Goal: Communication & Community: Ask a question

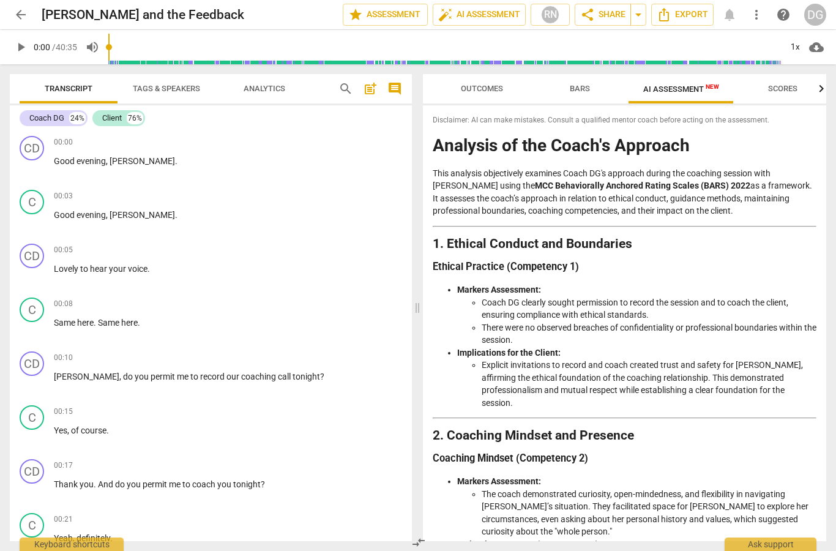
scroll to position [1827, 0]
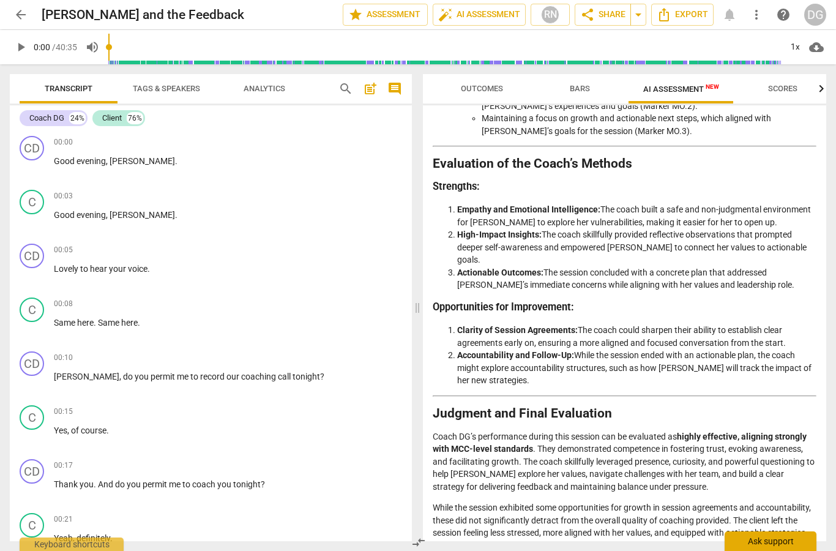
click at [769, 538] on div "Ask support" at bounding box center [771, 541] width 92 height 20
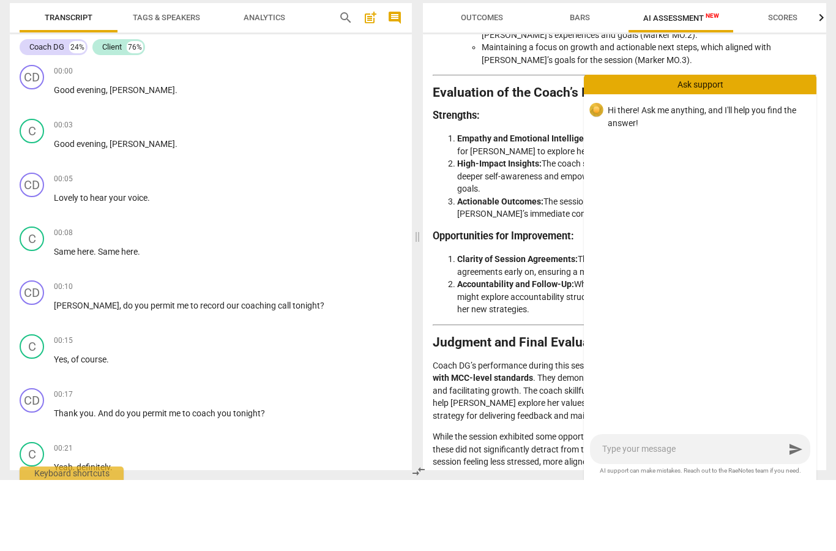
type textarea "H"
type textarea "Hi"
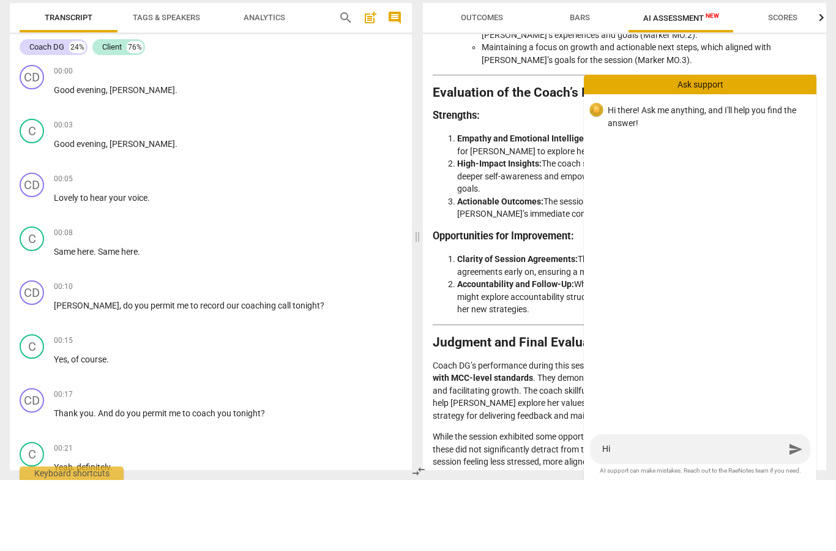
type textarea "Hi"
type textarea "Hi R"
type textarea "Hi [PERSON_NAME]"
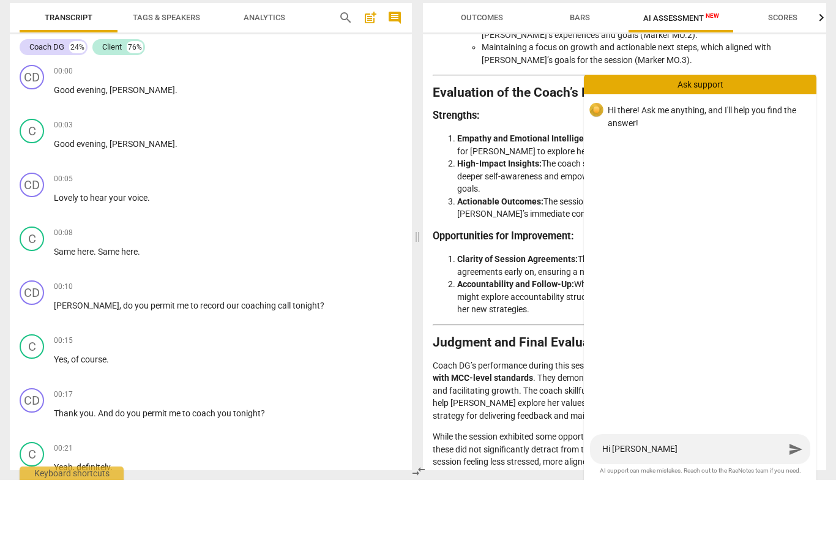
type textarea "Hi [PERSON_NAME]"
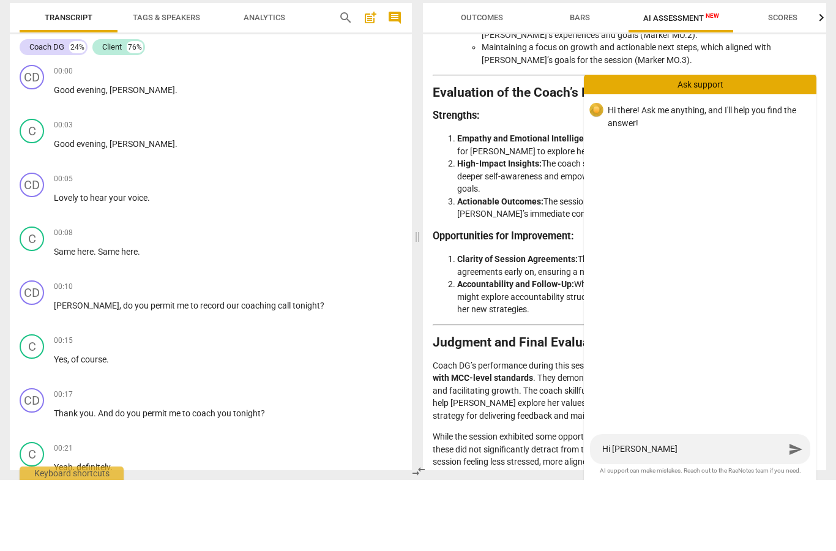
type textarea "Hi [PERSON_NAME]"
type textarea "Hi RaeNote"
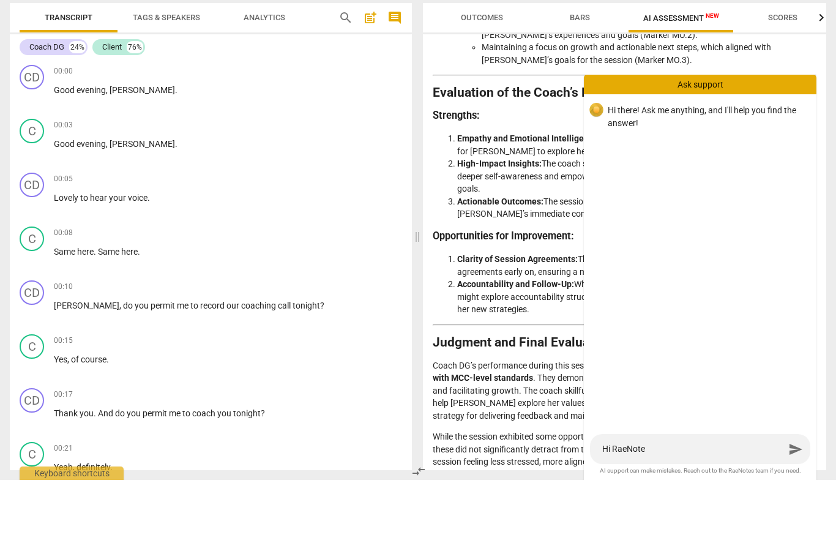
type textarea "Hi RaeNotes"
type textarea "Hi [PERSON_NAME] s"
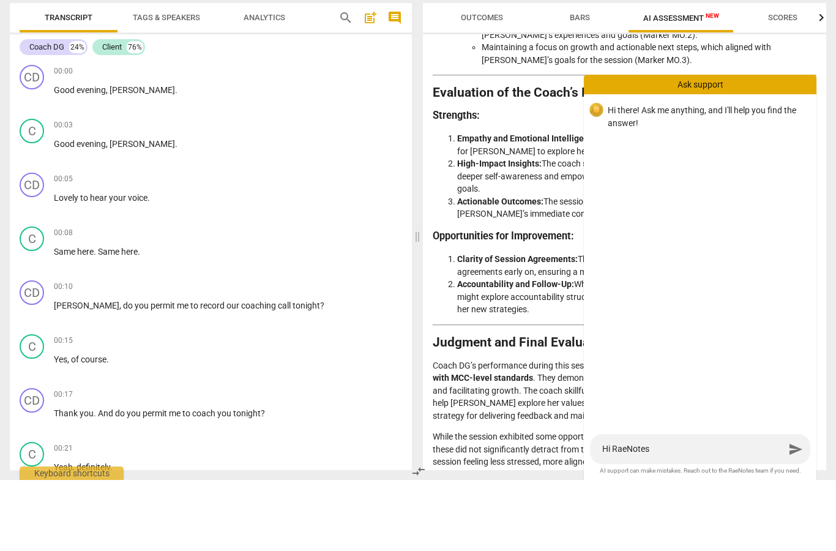
type textarea "Hi [PERSON_NAME] s"
type textarea "Hi [PERSON_NAME] su"
type textarea "Hi [PERSON_NAME] sup"
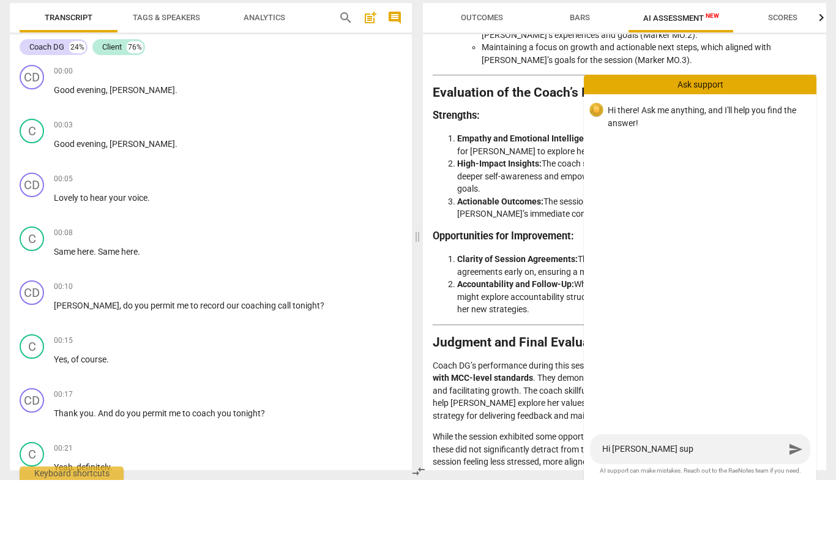
type textarea "Hi [PERSON_NAME] supp"
type textarea "Hi [PERSON_NAME] suppo"
type textarea "Hi [PERSON_NAME] suppor"
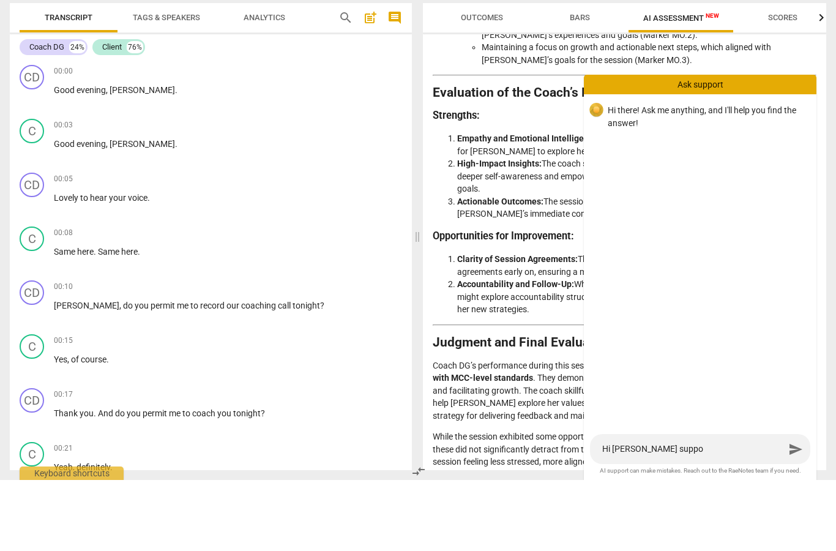
type textarea "Hi [PERSON_NAME] suppor"
type textarea "Hi [PERSON_NAME] support"
type textarea "Hi [PERSON_NAME] support@"
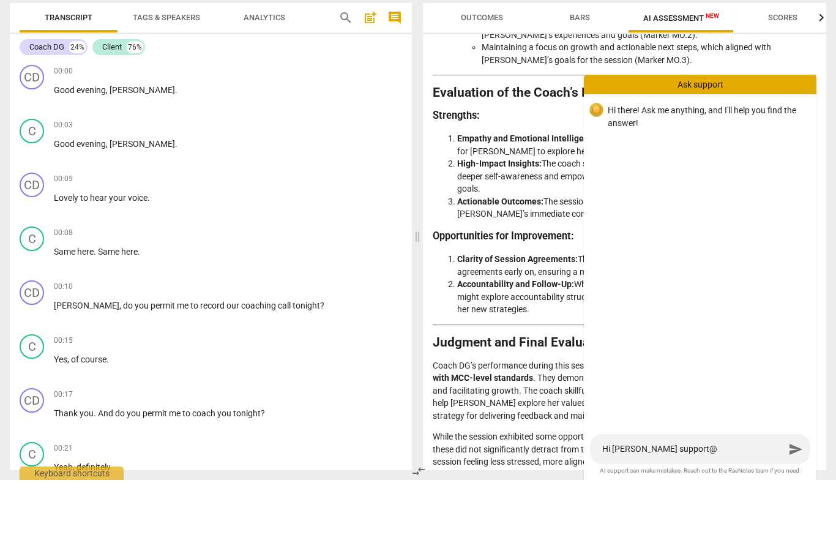
type textarea "Hi [PERSON_NAME] support@"
type textarea "Hi [PERSON_NAME] support@ I"
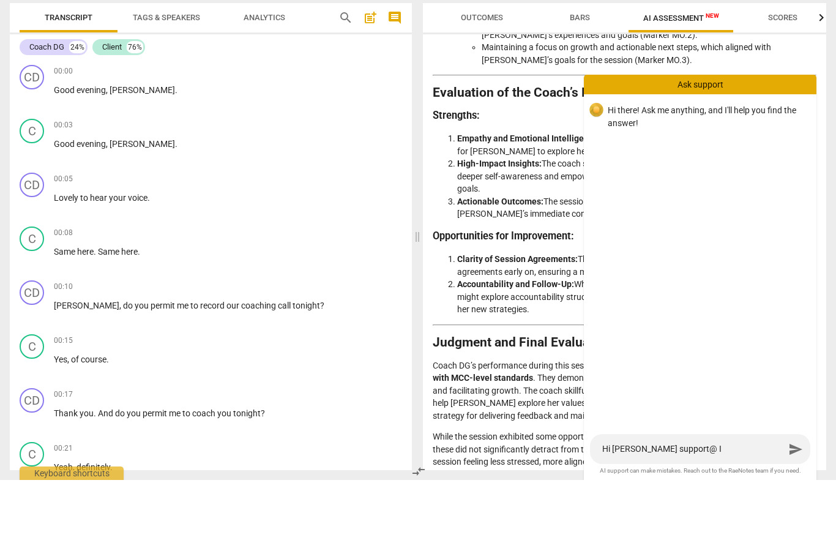
type textarea "Hi [PERSON_NAME] support@ I"
type textarea "Hi [PERSON_NAME] support@"
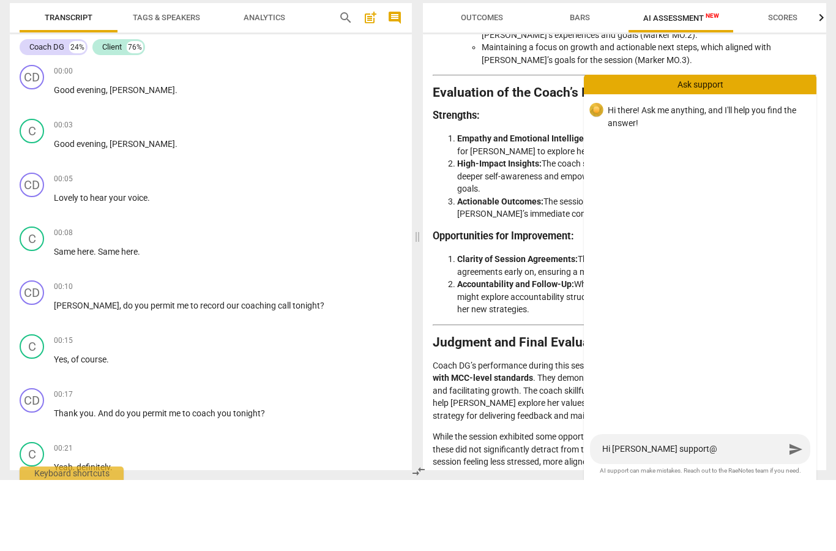
type textarea "Hi [PERSON_NAME] support"
type textarea "Hi [PERSON_NAME] support!"
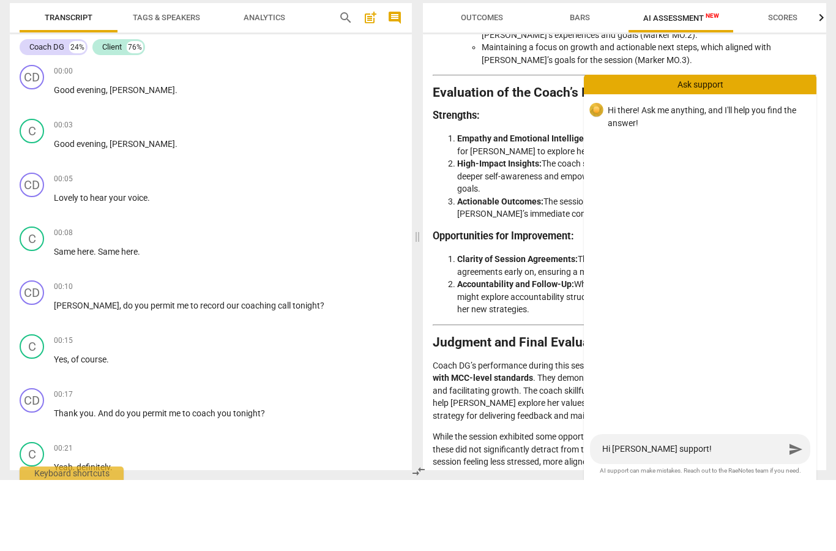
type textarea "Hi [PERSON_NAME] support!"
type textarea "Hi [PERSON_NAME] support! I"
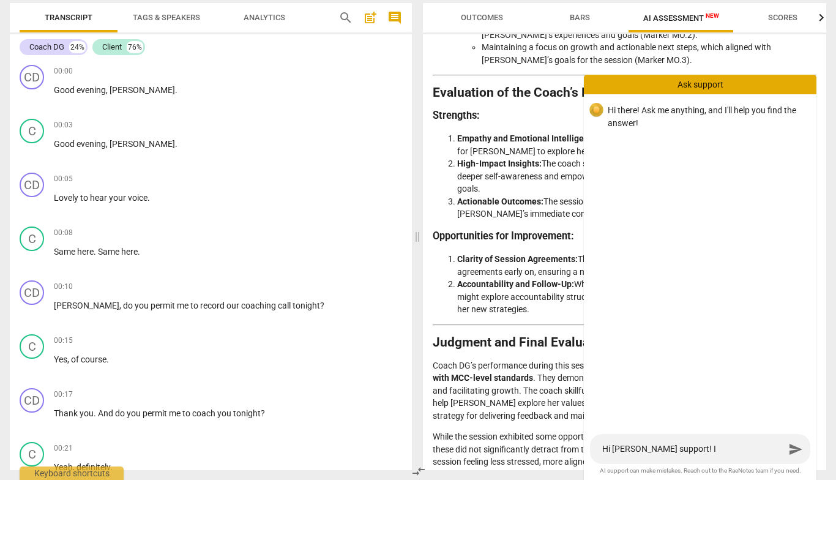
type textarea "Hi [PERSON_NAME] support! I a"
type textarea "Hi [PERSON_NAME] support! I ac"
type textarea "Hi [PERSON_NAME] support! I acc"
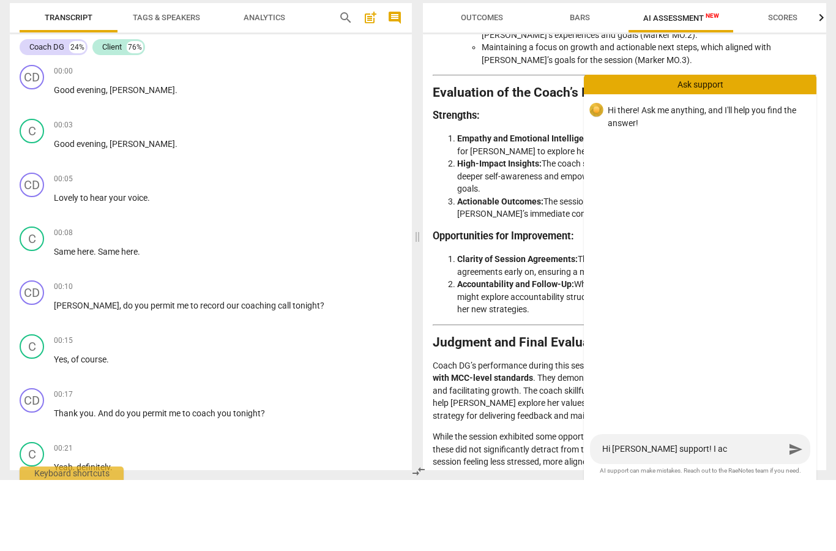
type textarea "Hi [PERSON_NAME] support! I acc"
type textarea "Hi [PERSON_NAME] support! I acci"
type textarea "Hi [PERSON_NAME] support! I accid"
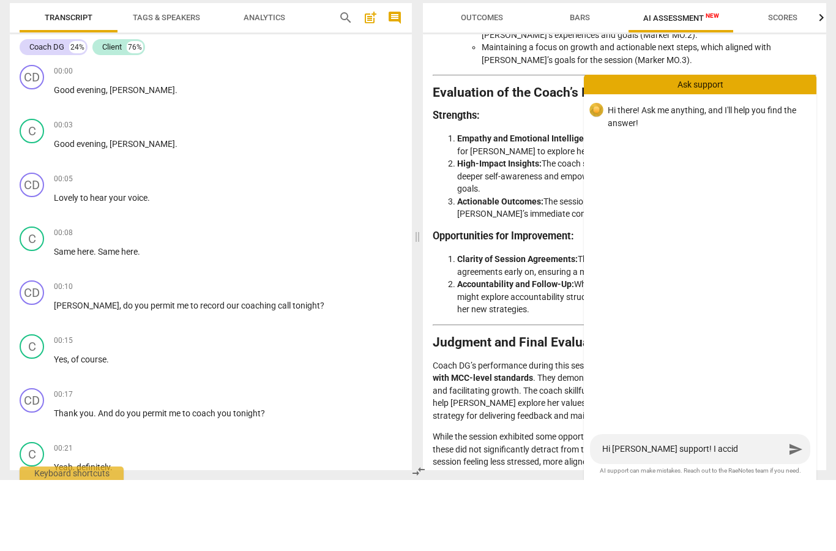
type textarea "Hi [PERSON_NAME] support! I accide"
type textarea "Hi [PERSON_NAME] support! I acciden"
type textarea "Hi [PERSON_NAME] support! I accident"
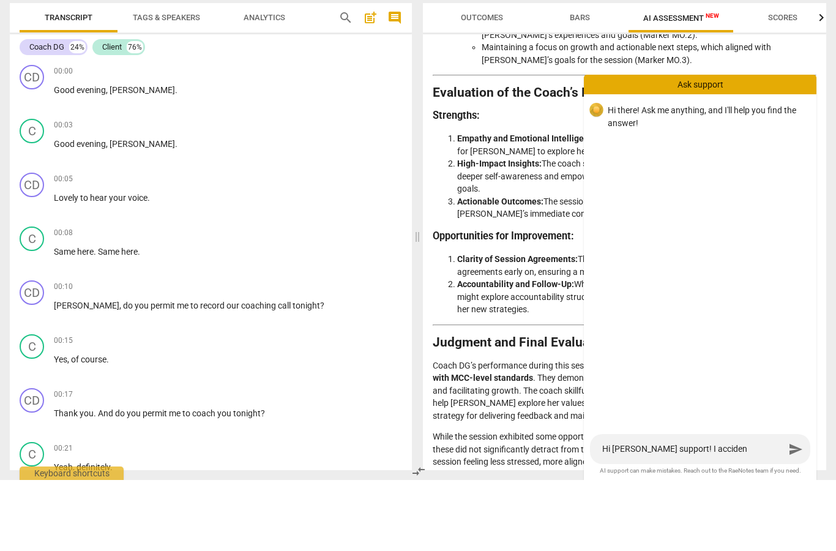
type textarea "Hi [PERSON_NAME] support! I accident"
type textarea "Hi [PERSON_NAME] support! I accidenta"
type textarea "Hi [PERSON_NAME] support! I accidental"
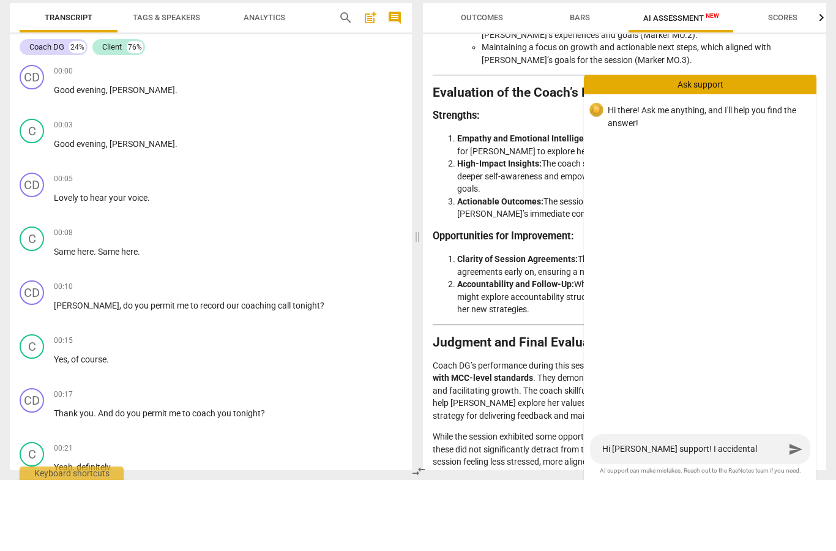
type textarea "Hi [PERSON_NAME] support! I accidentall"
type textarea "Hi [PERSON_NAME] support! I accidentally"
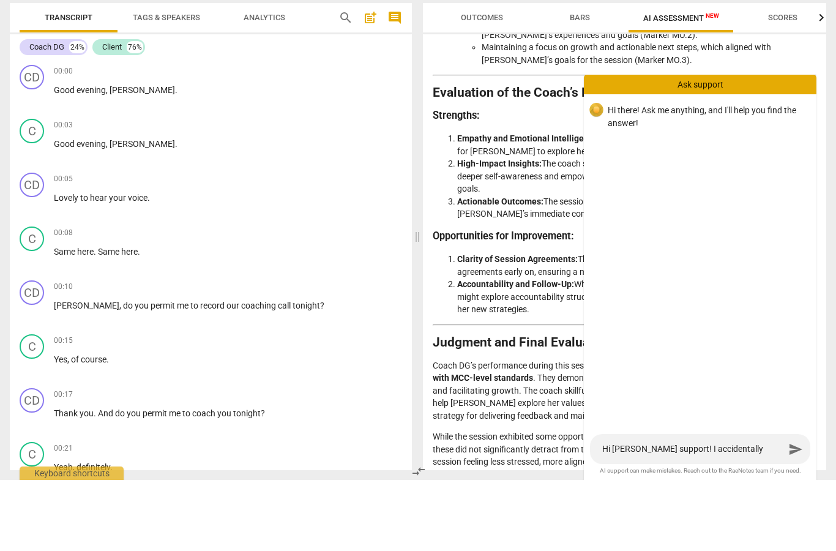
type textarea "Hi [PERSON_NAME] support! I accidentally"
type textarea "Hi [PERSON_NAME] support! I accidentally u"
type textarea "Hi [PERSON_NAME] support! I accidentally up"
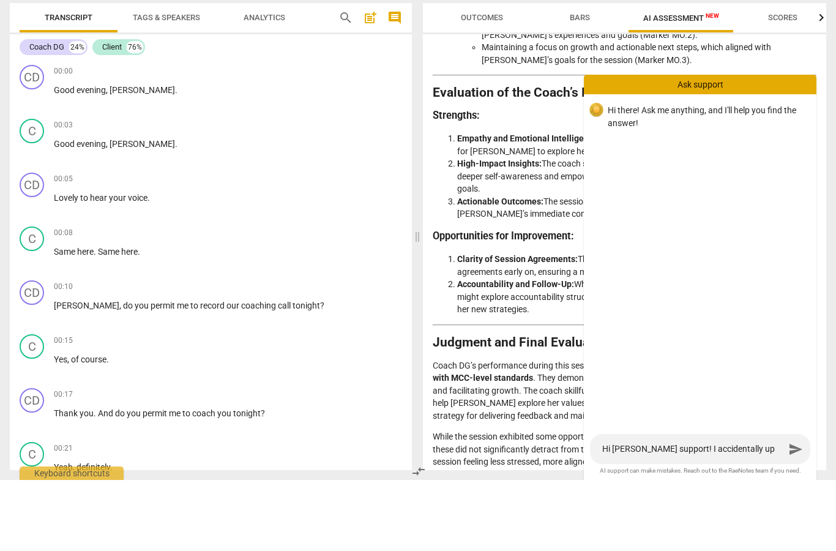
type textarea "Hi [PERSON_NAME] support! I accidentally upl"
type textarea "Hi [PERSON_NAME] support! I accidentally uplo"
type textarea "Hi [PERSON_NAME] support! I accidentally uploa"
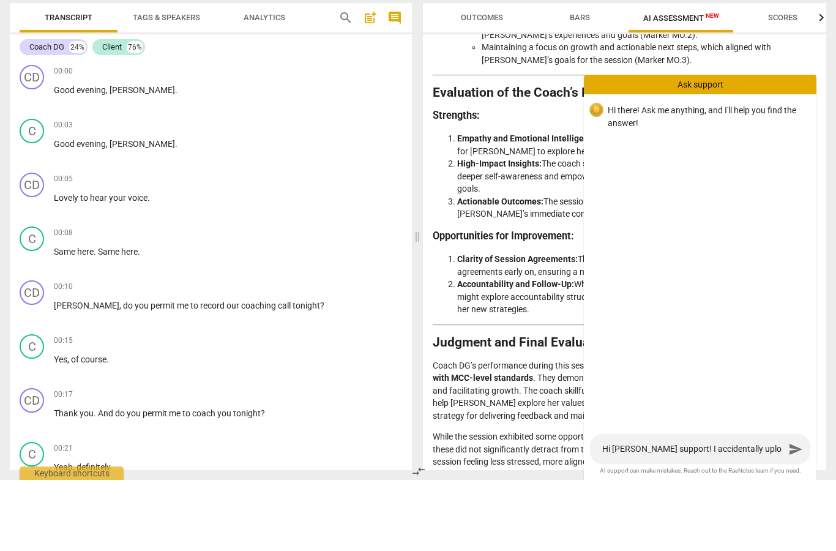
type textarea "Hi [PERSON_NAME] support! I accidentally uploa"
type textarea "Hi [PERSON_NAME] support! I accidentally upload"
type textarea "Hi [PERSON_NAME] support! I accidentally uploade"
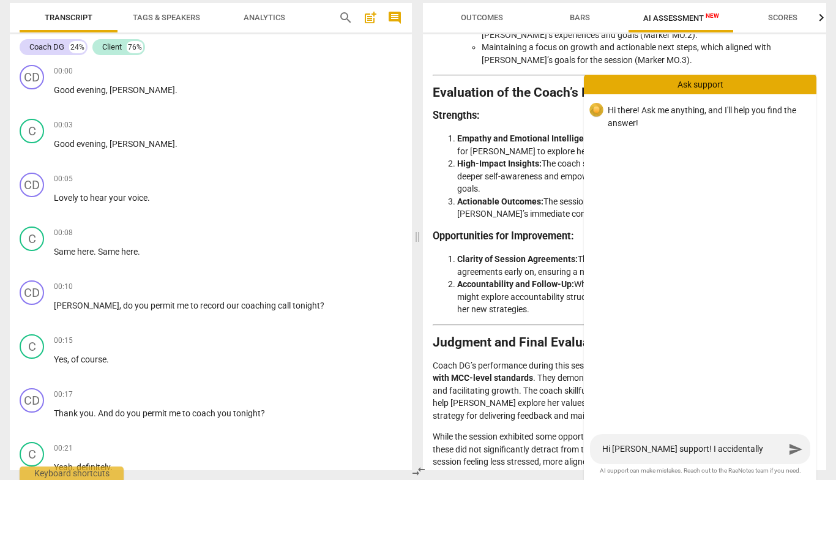
type textarea "Hi [PERSON_NAME] support! I accidentally uploaded"
type textarea "Hi [PERSON_NAME] support! I accidentally uploaded t"
type textarea "Hi [PERSON_NAME] support! I accidentally uploaded th"
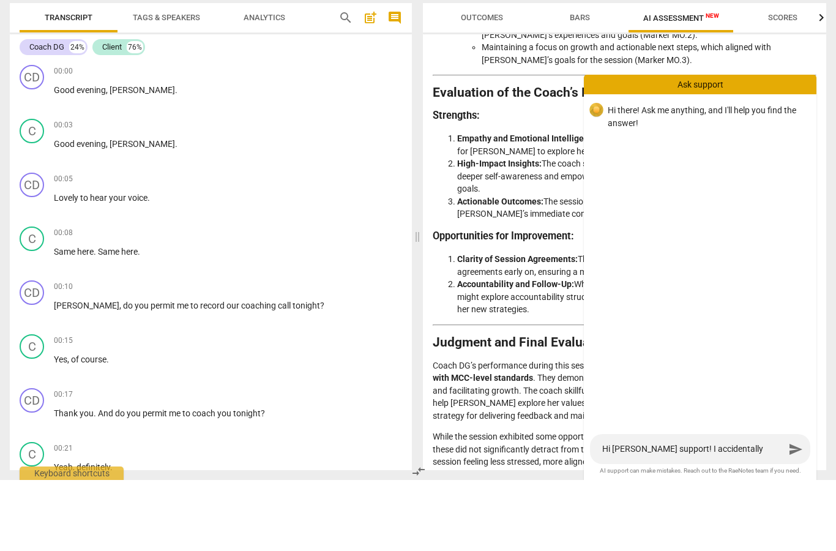
type textarea "Hi [PERSON_NAME] support! I accidentally uploaded th"
type textarea "Hi [PERSON_NAME] support! I accidentally uploaded the"
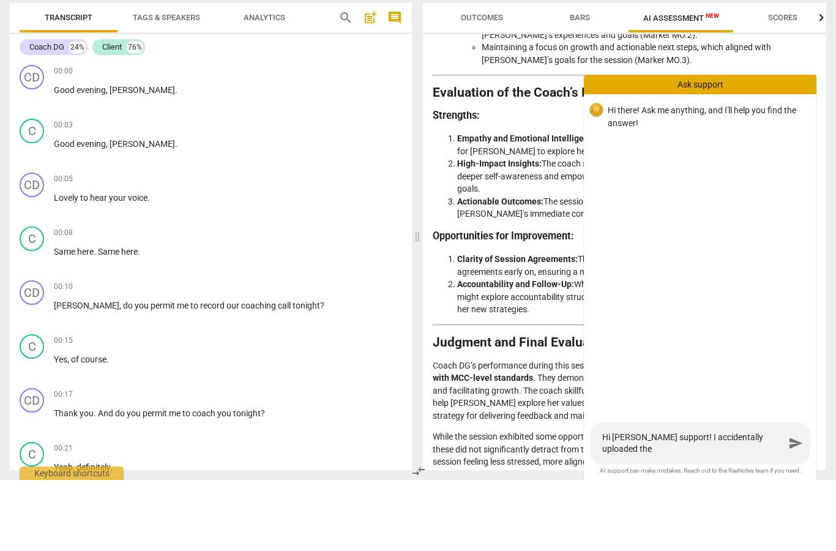
type textarea "Hi [PERSON_NAME] support! I accidentally uploaded the s"
type textarea "Hi [PERSON_NAME] support! I accidentally uploaded the sa"
type textarea "Hi [PERSON_NAME] support! I accidentally uploaded the [PERSON_NAME]"
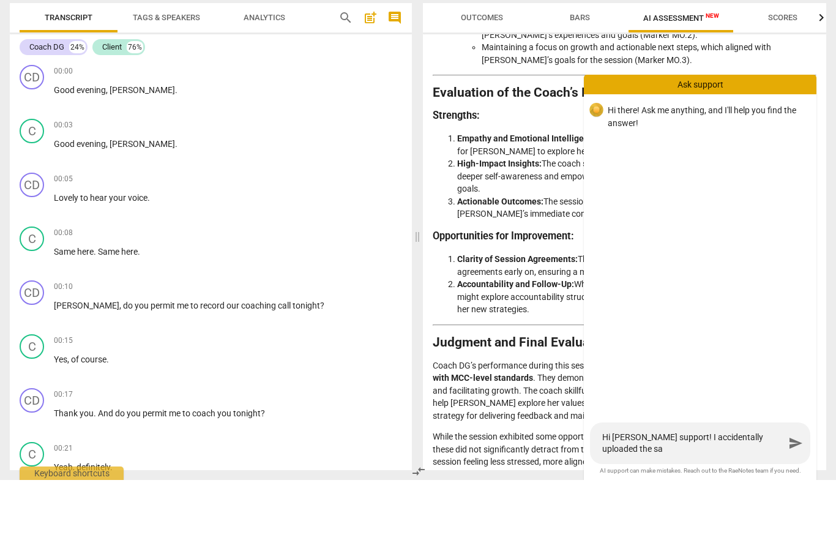
type textarea "Hi [PERSON_NAME] support! I accidentally uploaded the [PERSON_NAME]"
type textarea "Hi [PERSON_NAME] support! I accidentally uploaded the same"
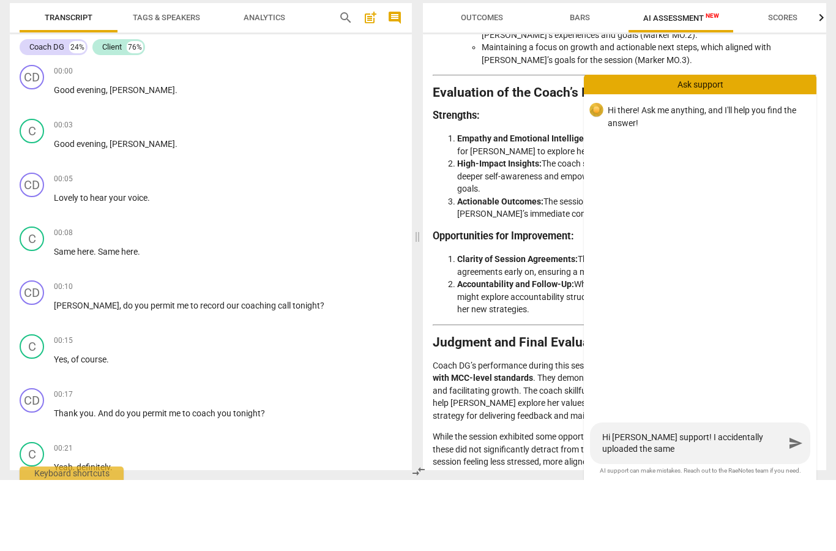
type textarea "Hi [PERSON_NAME] support! I accidentally uploaded the same r"
type textarea "Hi [PERSON_NAME] support! I accidentally uploaded the same re"
type textarea "Hi [PERSON_NAME] support! I accidentally uploaded the same rec"
type textarea "Hi [PERSON_NAME] support! I accidentally uploaded the same reco"
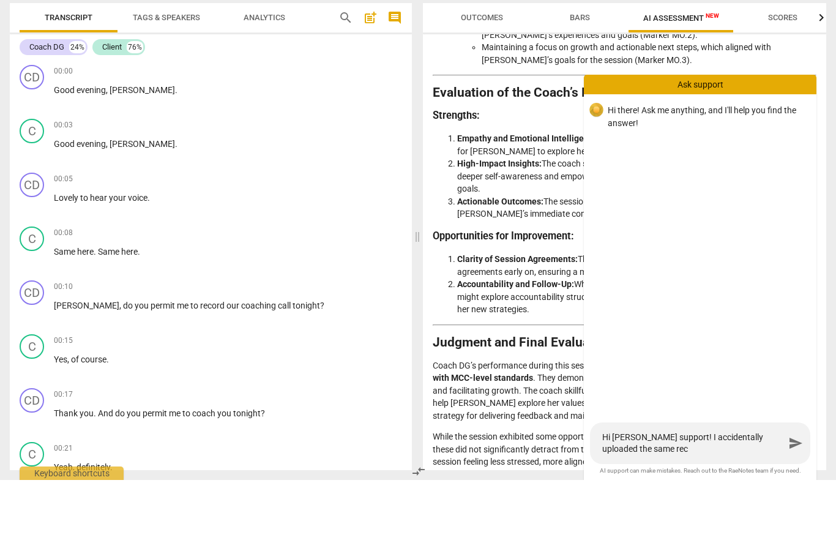
type textarea "Hi [PERSON_NAME] support! I accidentally uploaded the same reco"
type textarea "Hi [PERSON_NAME] support! I accidentally uploaded the same recor"
type textarea "Hi [PERSON_NAME] support! I accidentally uploaded the same record"
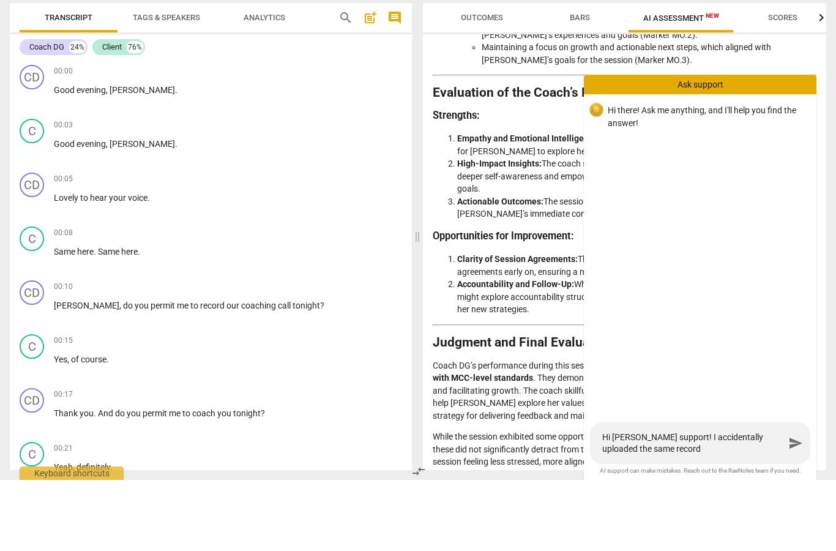
type textarea "Hi [PERSON_NAME] support! I accidentally uploaded the same recordi"
type textarea "Hi [PERSON_NAME] support! I accidentally uploaded the same recordin"
type textarea "Hi [PERSON_NAME] support! I accidentally uploaded the same recording"
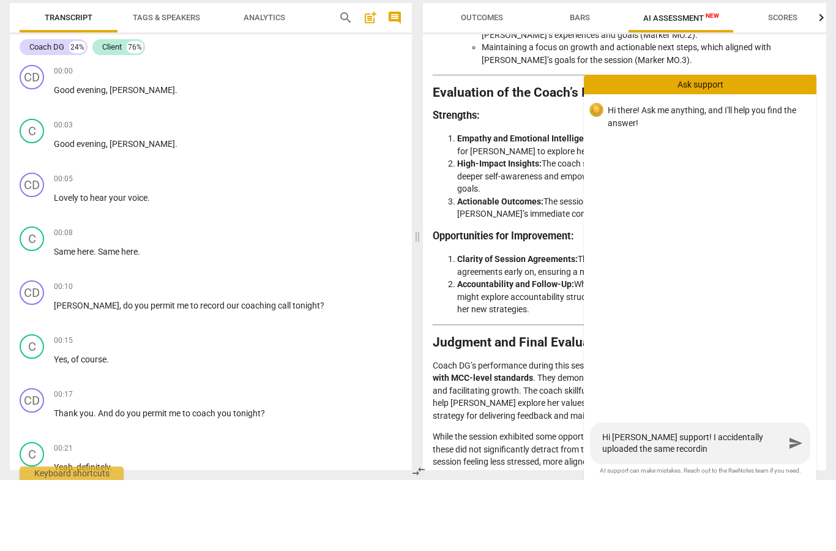
type textarea "Hi [PERSON_NAME] support! I accidentally uploaded the same recording"
type textarea "Hi [PERSON_NAME] support! I accidentally uploaded the same recording t"
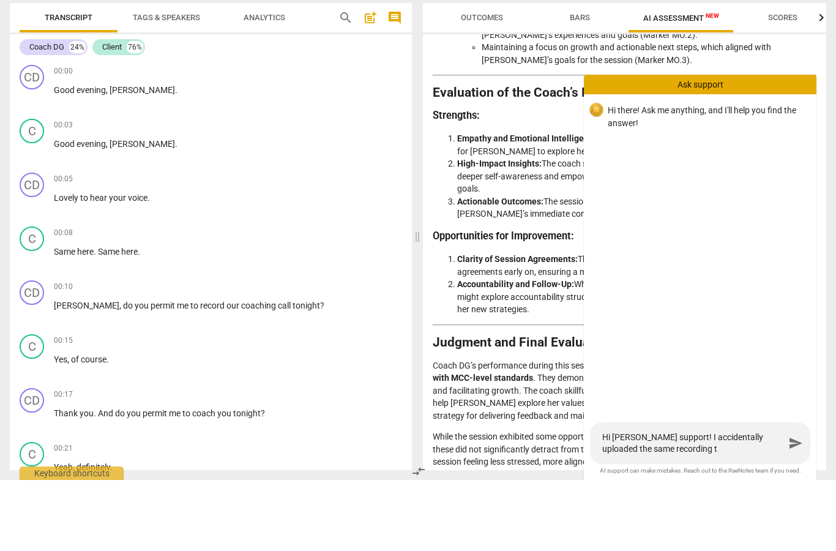
type textarea "Hi [PERSON_NAME] support! I accidentally uploaded the same recording tw"
type textarea "Hi [PERSON_NAME] support! I accidentally uploaded the same recording twi"
type textarea "Hi [PERSON_NAME] support! I accidentally uploaded the same recording twic"
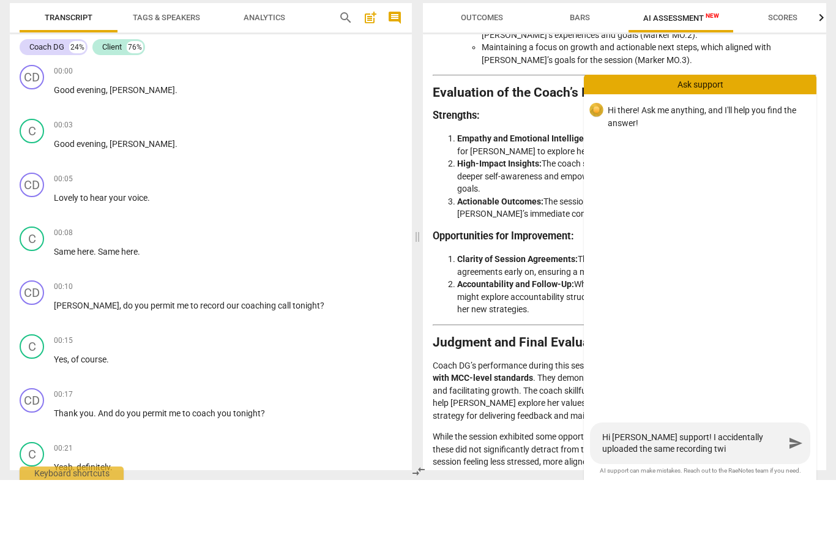
type textarea "Hi [PERSON_NAME] support! I accidentally uploaded the same recording twic"
type textarea "Hi [PERSON_NAME] support! I accidentally uploaded the same recording twice"
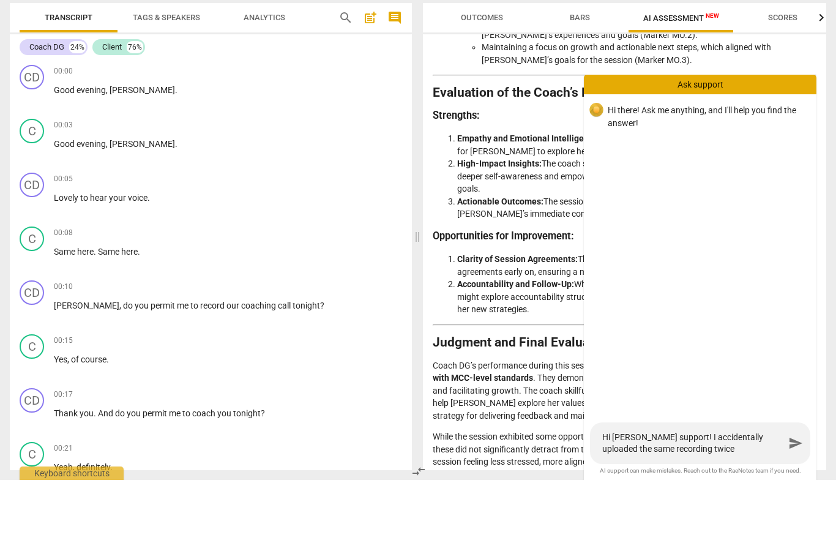
type textarea "Hi [PERSON_NAME] support! I accidentally uploaded the same recording twice a"
type textarea "Hi [PERSON_NAME] support! I accidentally uploaded the same recording twice an"
type textarea "Hi [PERSON_NAME] support! I accidentally uploaded the same recording twice and"
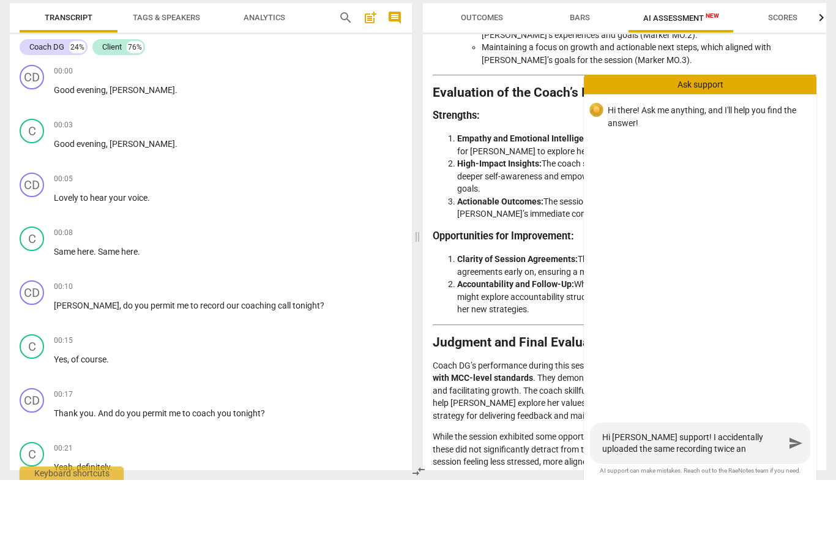
type textarea "Hi [PERSON_NAME] support! I accidentally uploaded the same recording twice and"
type textarea "Hi [PERSON_NAME] support! I accidentally uploaded the same recording twice and t"
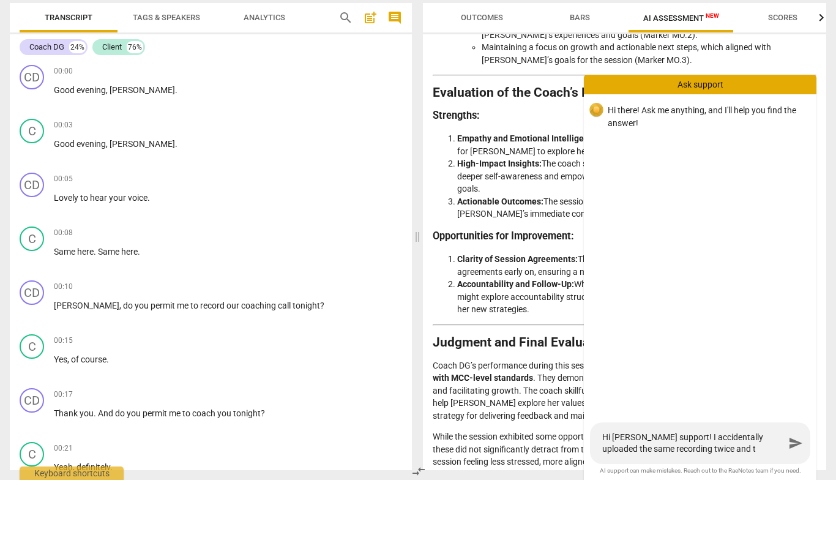
type textarea "Hi [PERSON_NAME] support! I accidentally uploaded the same recording twice and …"
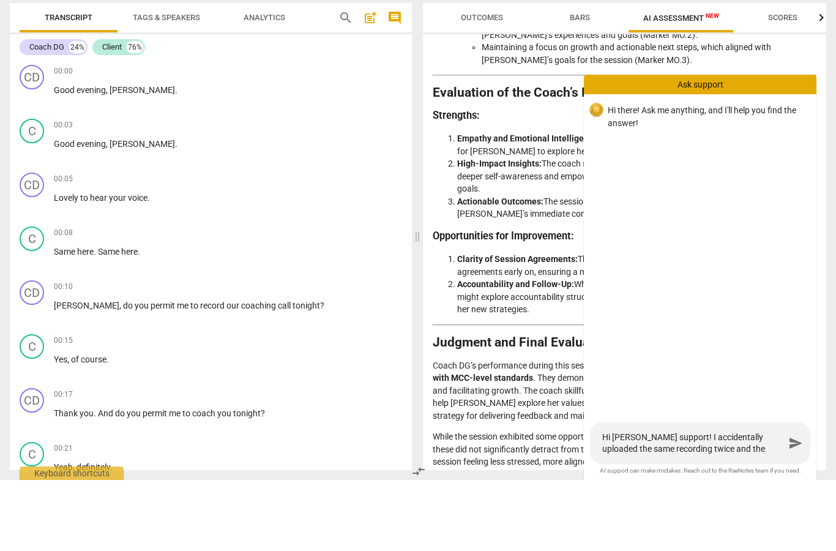
type textarea "Hi [PERSON_NAME] support! I accidentally uploaded the same recording twice and …"
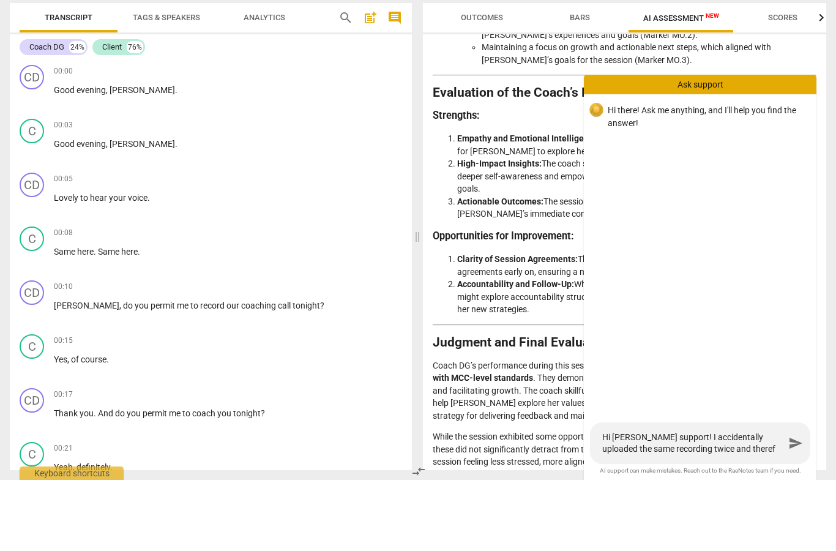
type textarea "Hi [PERSON_NAME] support! I accidentally uploaded the same recording twice and …"
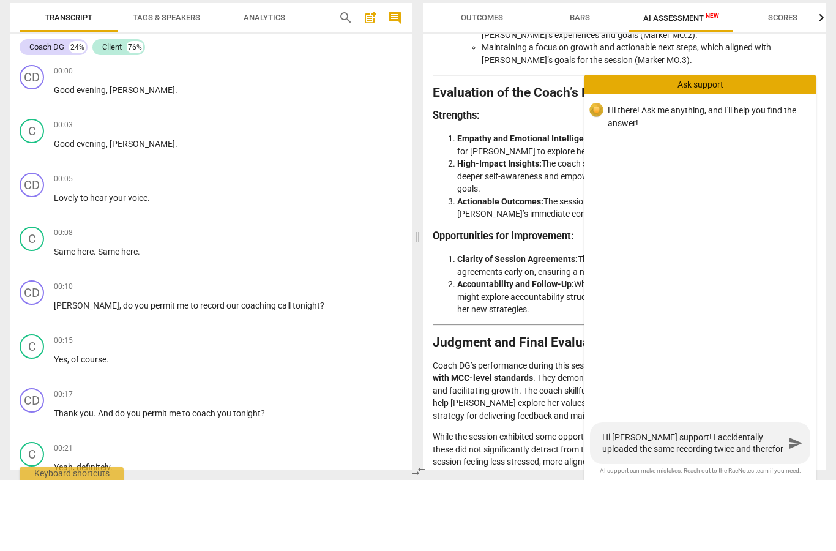
type textarea "Hi [PERSON_NAME] support! I accidentally uploaded the same recording twice and …"
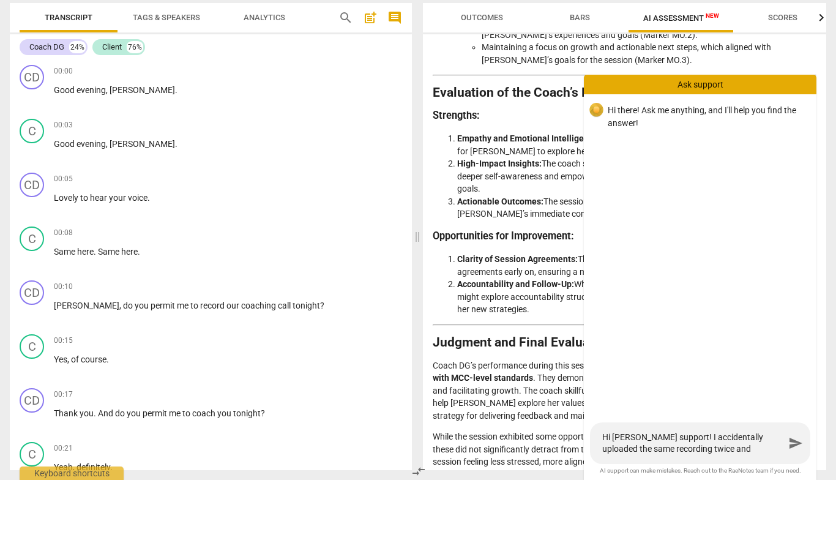
type textarea "Hi [PERSON_NAME] support! I accidentally uploaded the same recording twice and …"
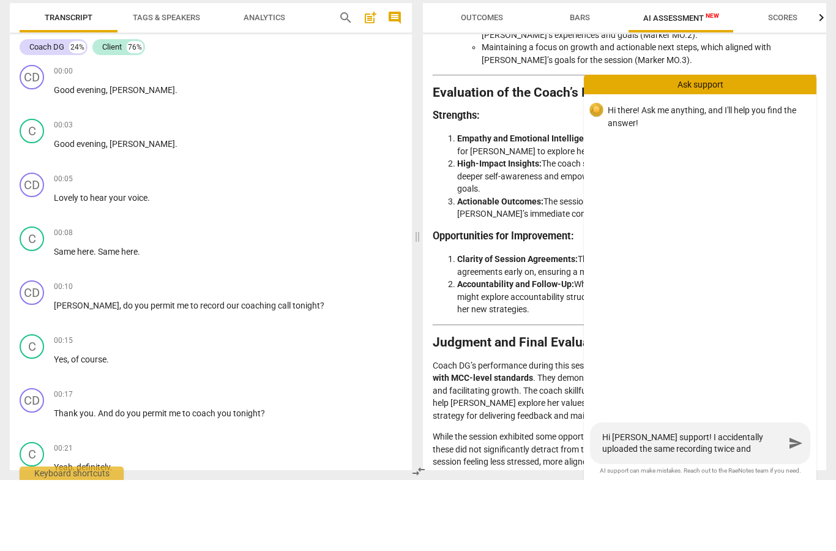
type textarea "Hi [PERSON_NAME] support! I accidentally uploaded the same recording twice and …"
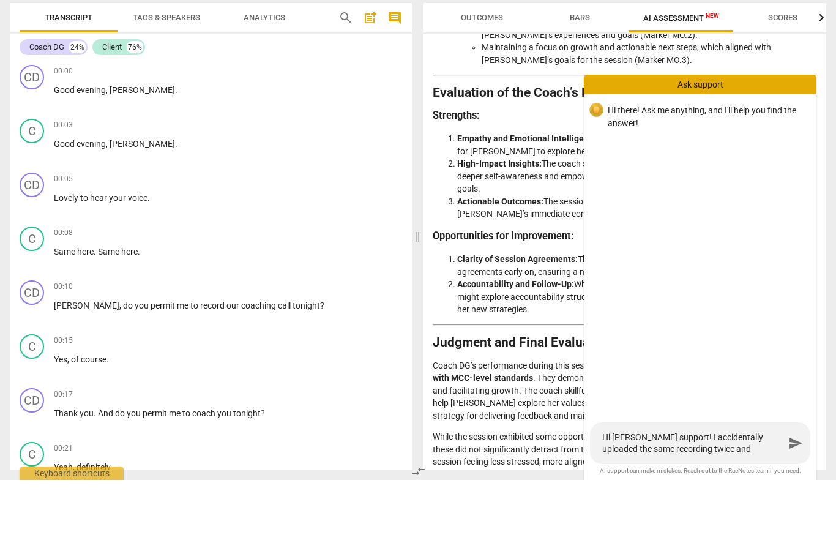
type textarea "Hi [PERSON_NAME] support! I accidentally uploaded the same recording twice and …"
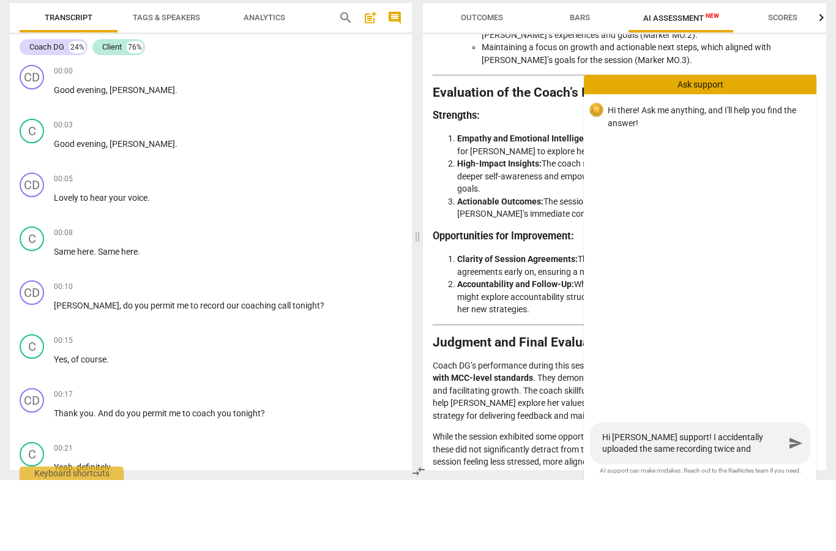
type textarea "Hi [PERSON_NAME] support! I accidentally uploaded the same recording twice and …"
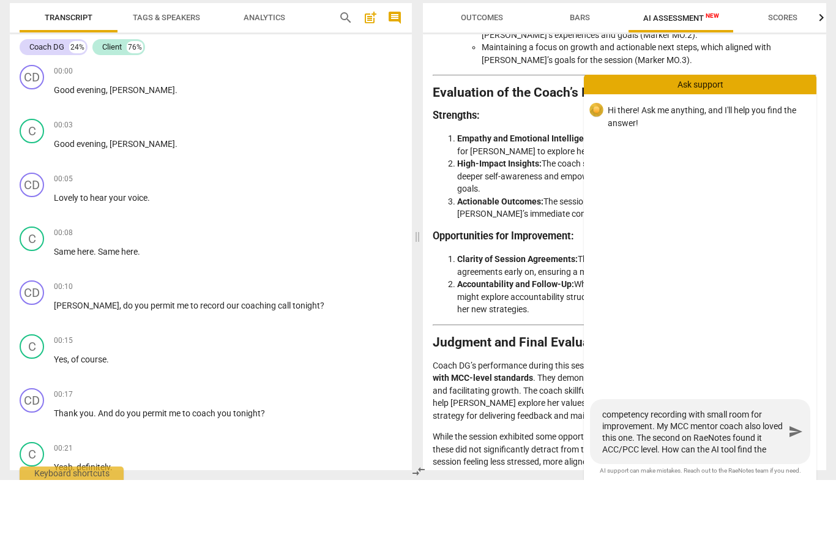
scroll to position [70, 0]
click at [799, 495] on span "send" at bounding box center [795, 502] width 15 height 15
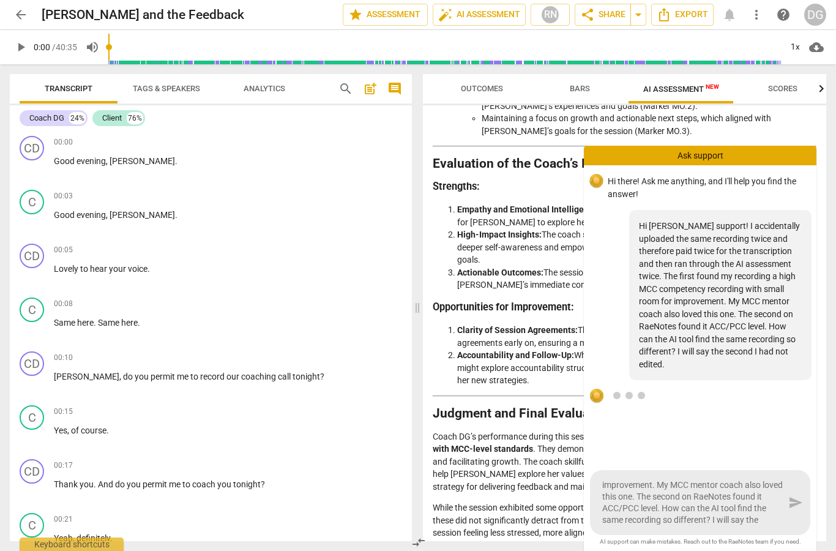
click at [796, 498] on div "Hi [PERSON_NAME] support! I accidentally uploaded the same recording twice and …" at bounding box center [700, 502] width 220 height 65
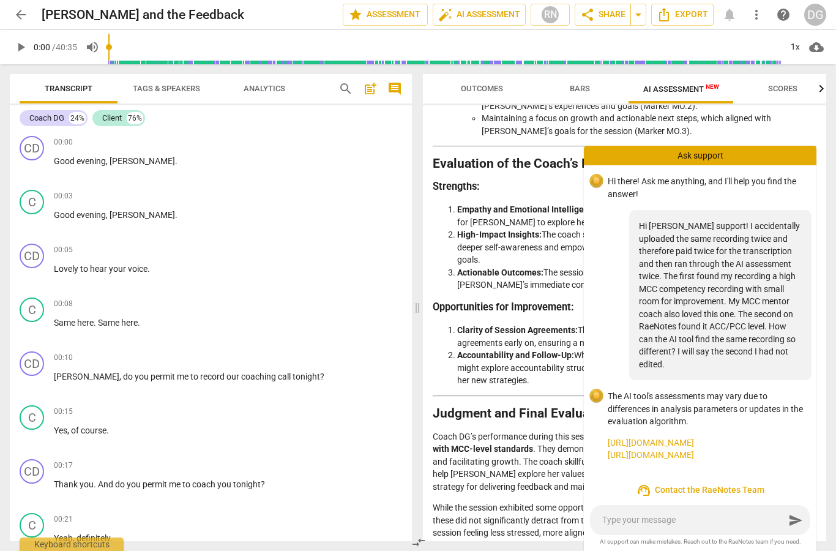
scroll to position [0, 0]
click at [701, 492] on span "support_agent Contact the RaeNotes Team" at bounding box center [700, 490] width 213 height 15
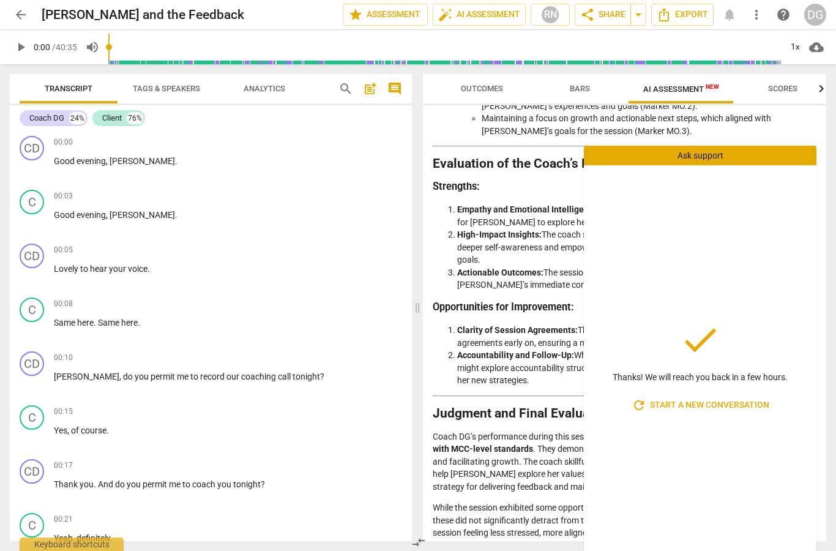
click at [760, 92] on span "Scores" at bounding box center [783, 89] width 59 height 17
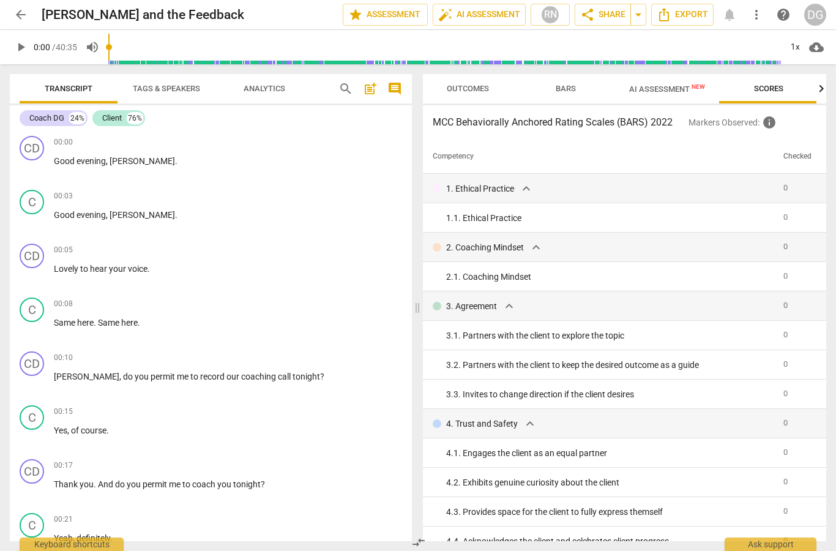
scroll to position [0, 15]
click at [661, 93] on span "AI Assessment New" at bounding box center [667, 88] width 76 height 9
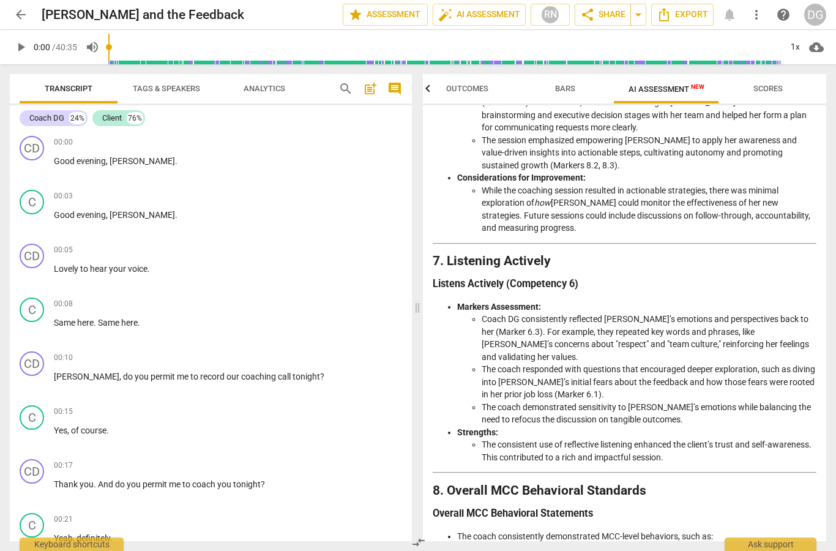
scroll to position [1341, 0]
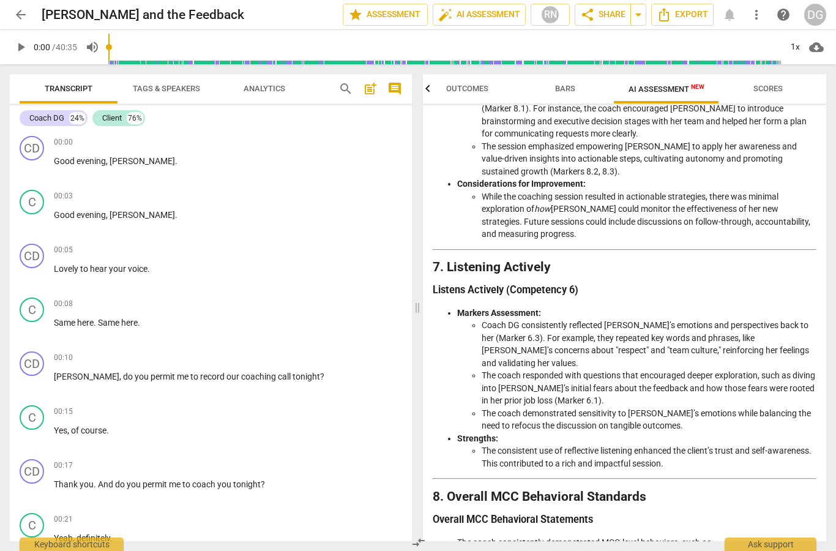
click at [28, 11] on span "arrow_back" at bounding box center [20, 14] width 15 height 15
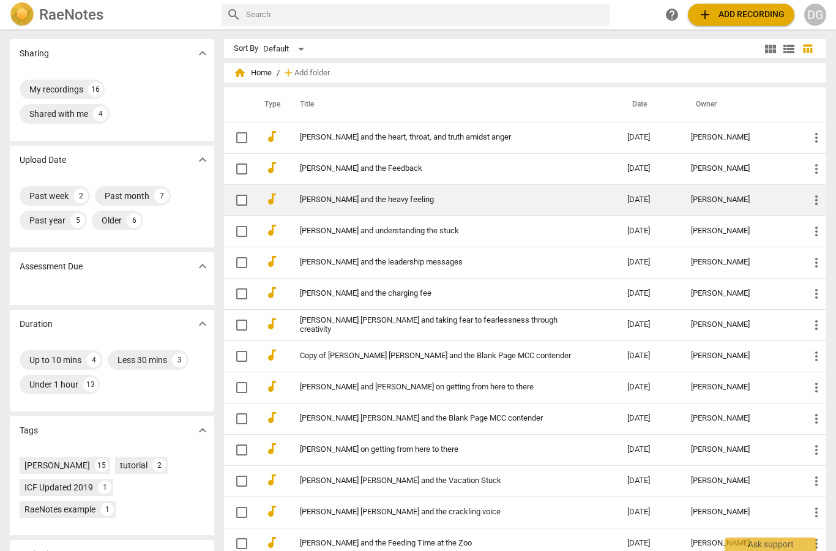
click at [803, 201] on td "more_vert" at bounding box center [812, 199] width 27 height 31
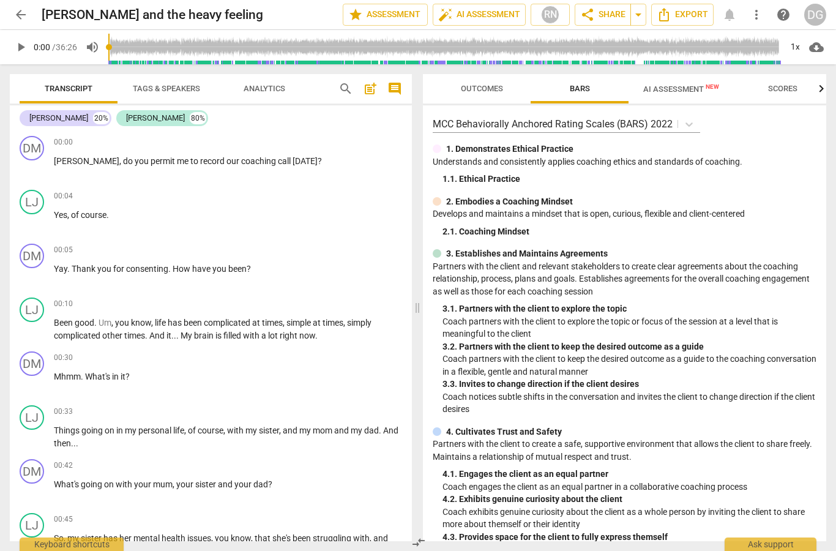
click at [692, 87] on span "AI Assessment New" at bounding box center [681, 88] width 76 height 9
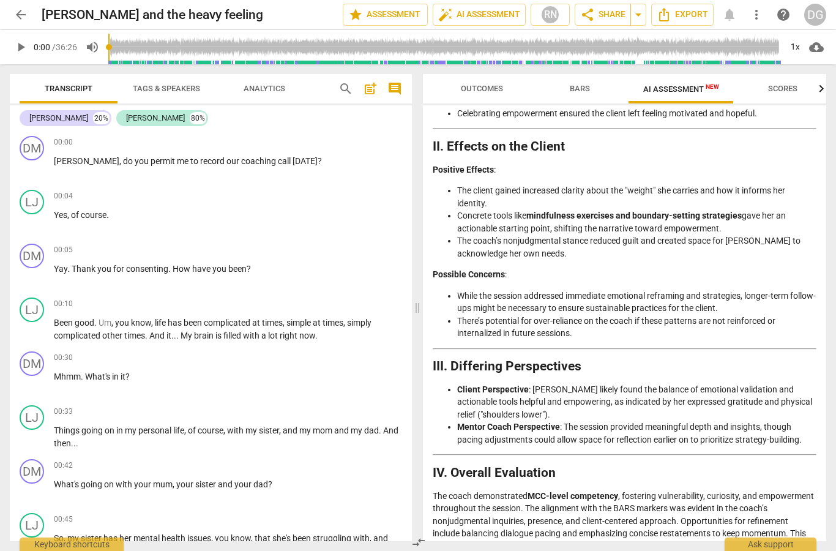
scroll to position [2102, 0]
click at [29, 18] on span "arrow_back" at bounding box center [21, 14] width 22 height 15
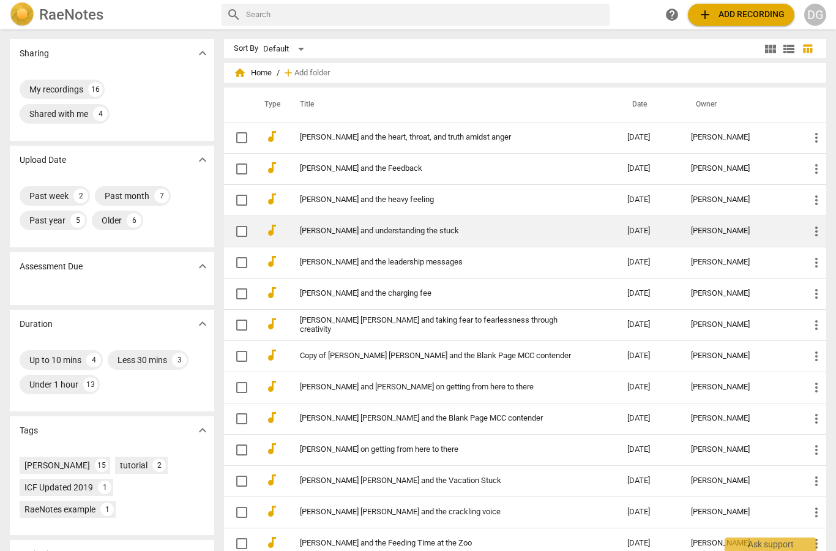
click at [795, 234] on td "[PERSON_NAME]" at bounding box center [740, 230] width 118 height 31
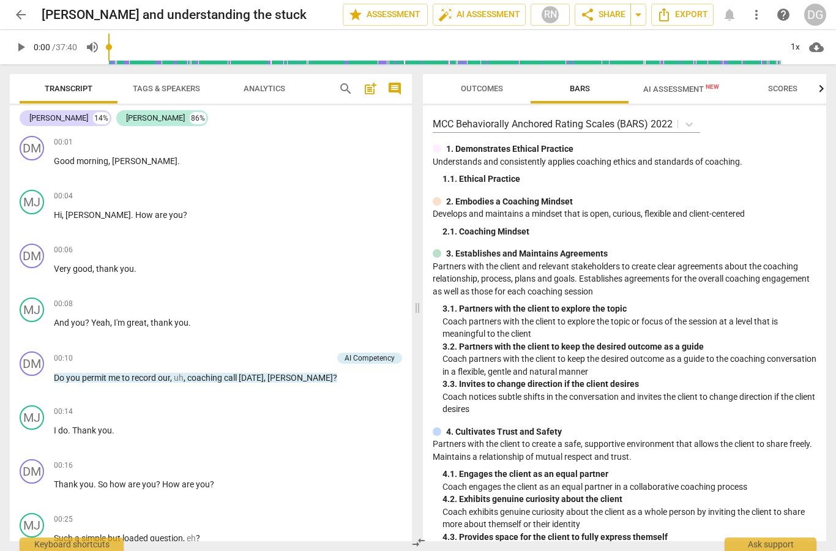
click at [694, 86] on span "AI Assessment New" at bounding box center [681, 88] width 76 height 9
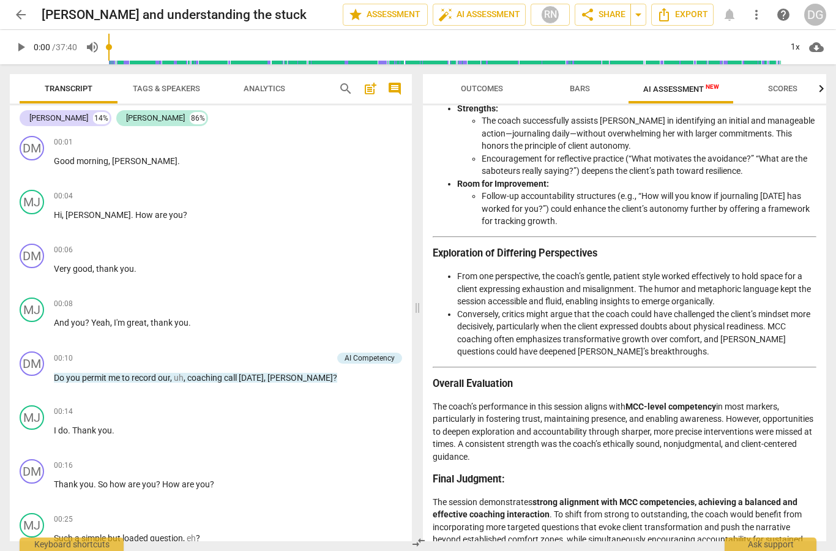
scroll to position [1759, 0]
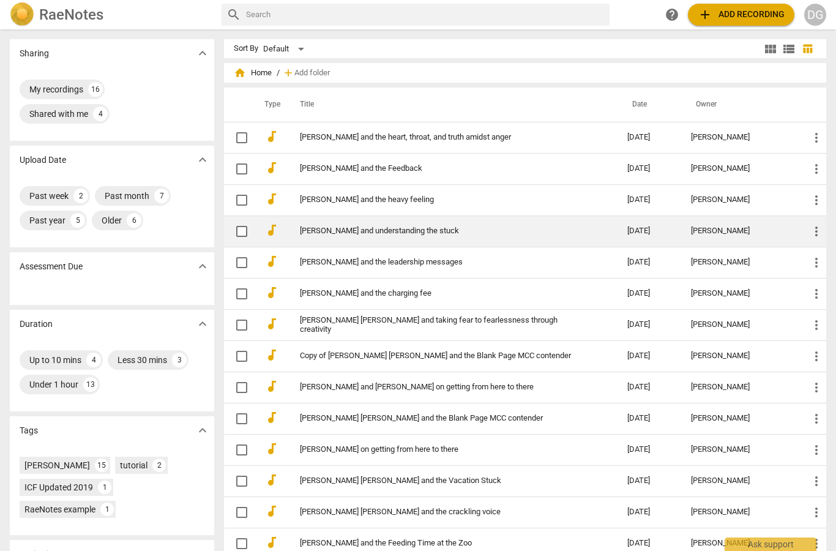
click at [333, 232] on link "[PERSON_NAME] and understanding the stuck" at bounding box center [441, 231] width 283 height 9
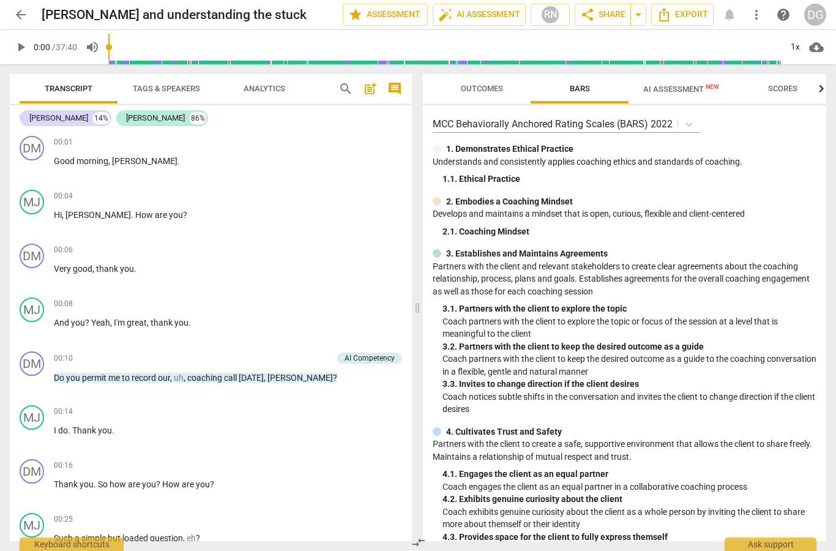
click at [73, 86] on span "Transcript" at bounding box center [69, 88] width 48 height 9
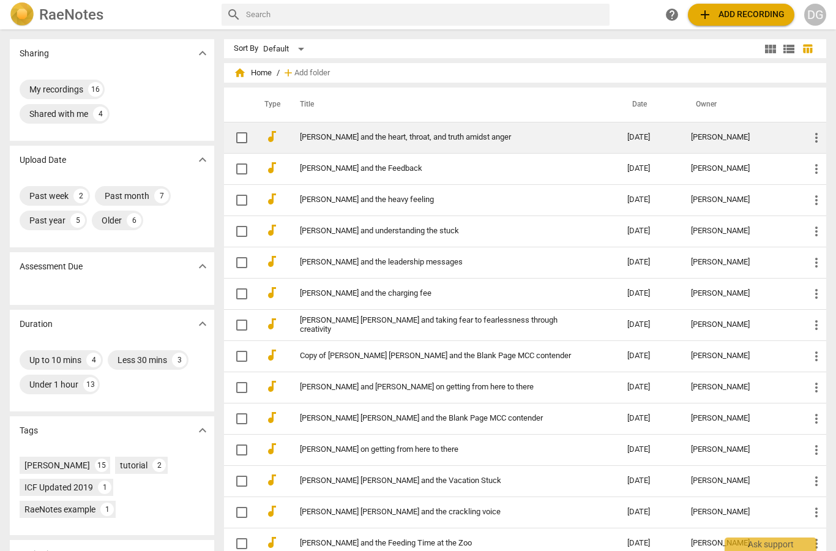
click at [637, 145] on td "[DATE]" at bounding box center [650, 137] width 64 height 31
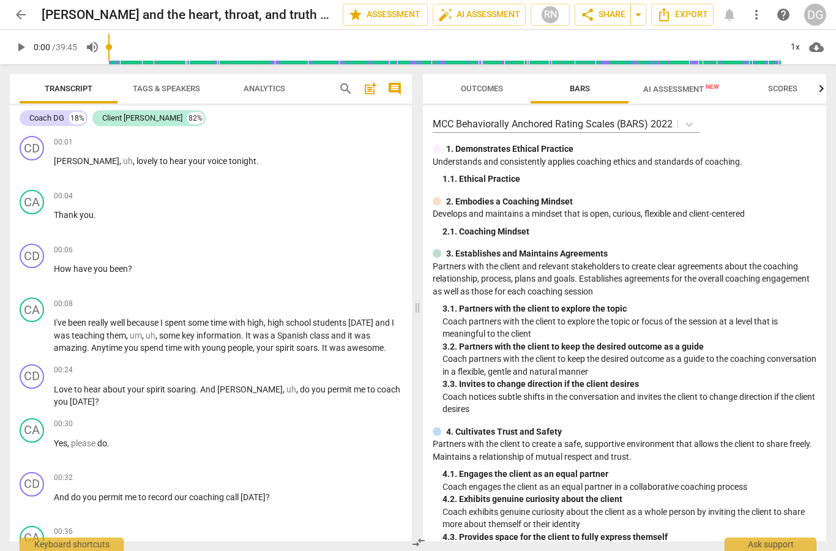
click at [699, 94] on span "AI Assessment New" at bounding box center [681, 88] width 76 height 9
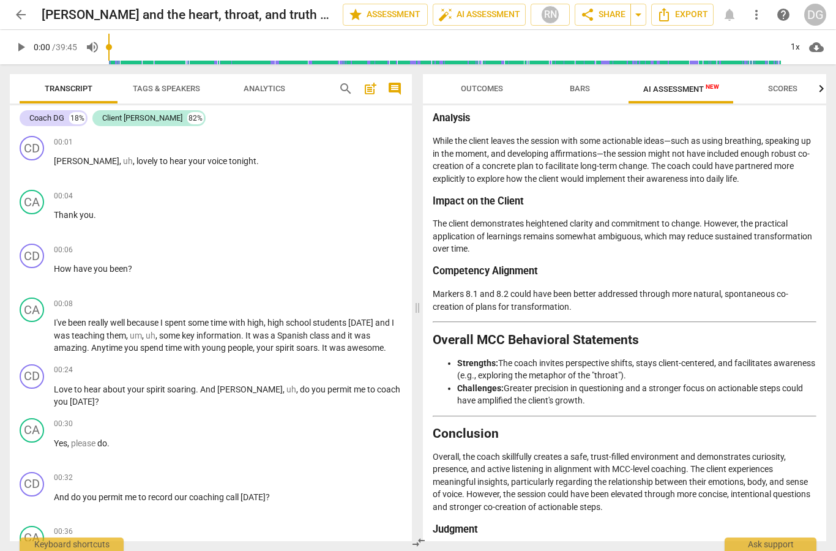
scroll to position [2090, 0]
click at [24, 15] on span "arrow_back" at bounding box center [20, 14] width 15 height 15
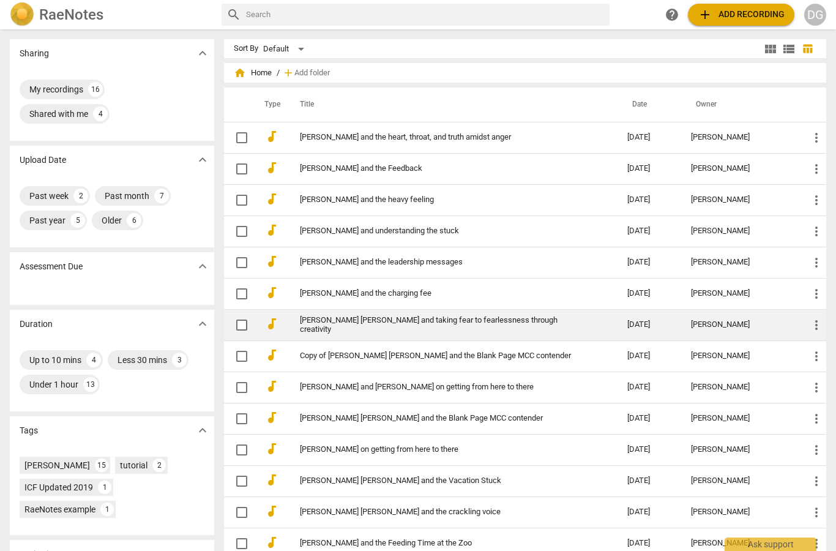
click at [790, 323] on td "[PERSON_NAME]" at bounding box center [740, 324] width 118 height 31
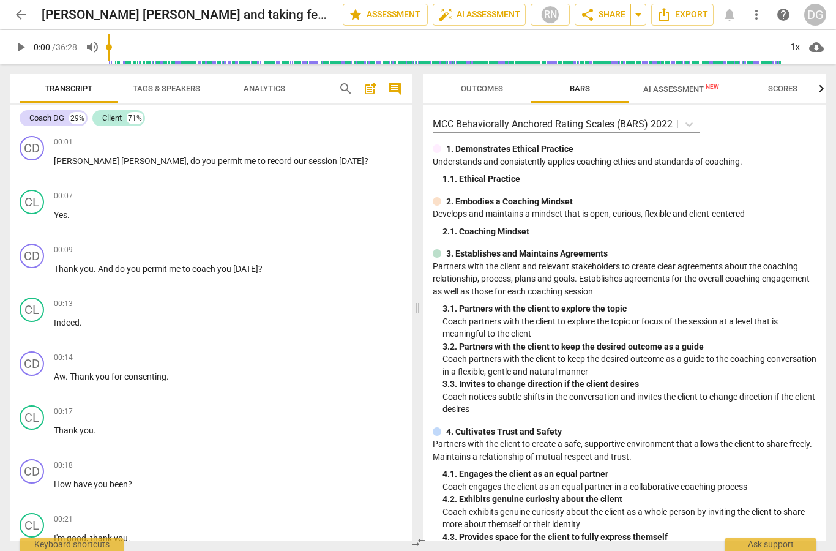
click at [697, 90] on span "AI Assessment New" at bounding box center [681, 88] width 76 height 9
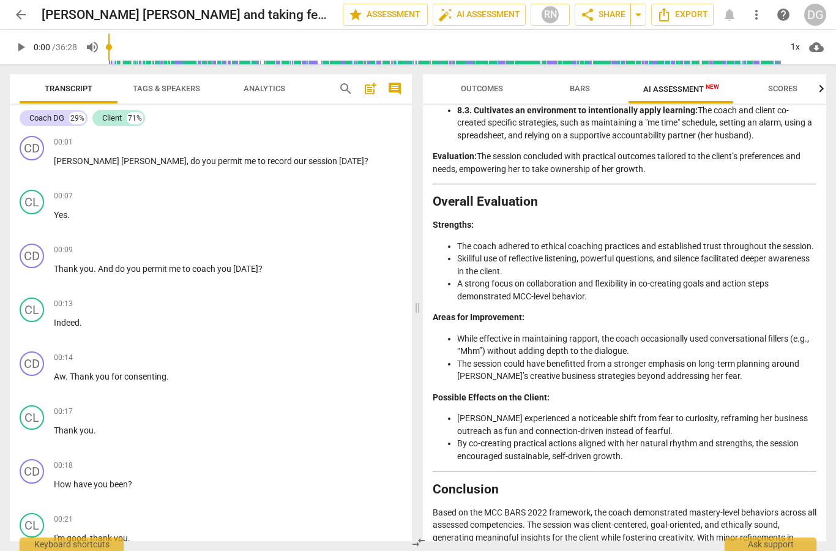
scroll to position [1902, 0]
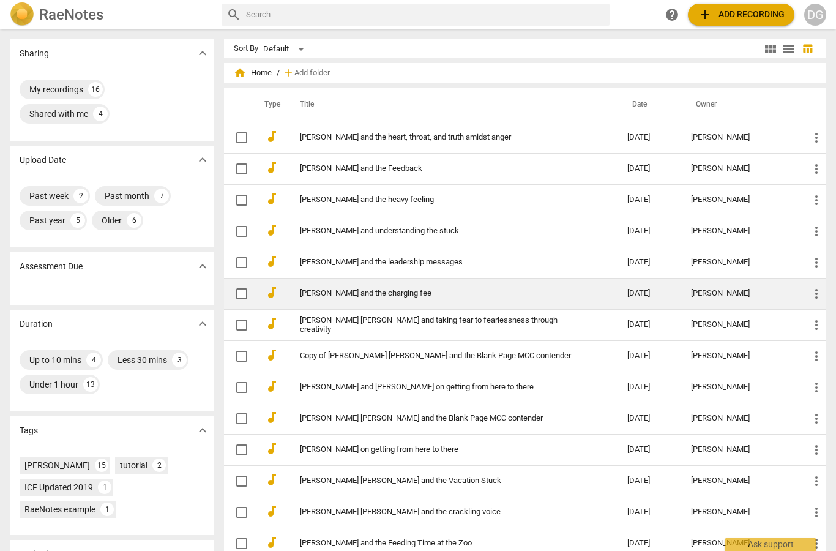
click at [801, 292] on td "more_vert" at bounding box center [812, 293] width 27 height 31
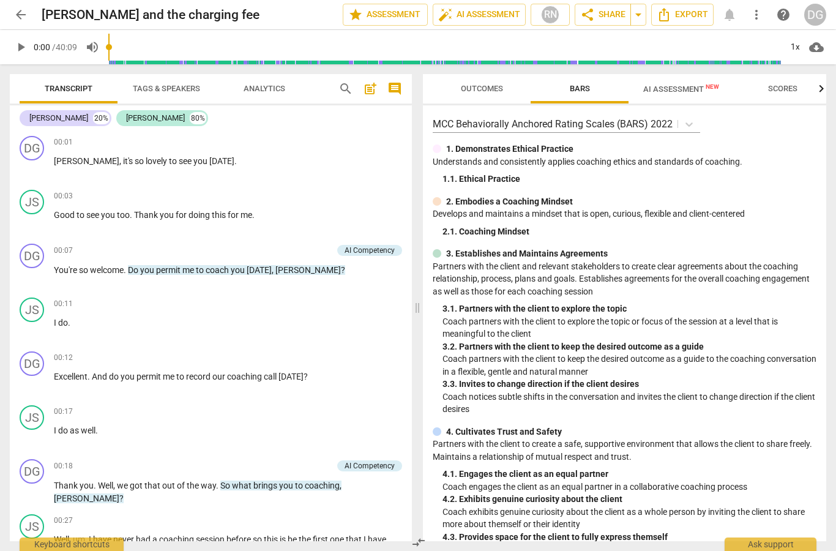
click at [701, 99] on button "AI Assessment New" at bounding box center [681, 88] width 105 height 29
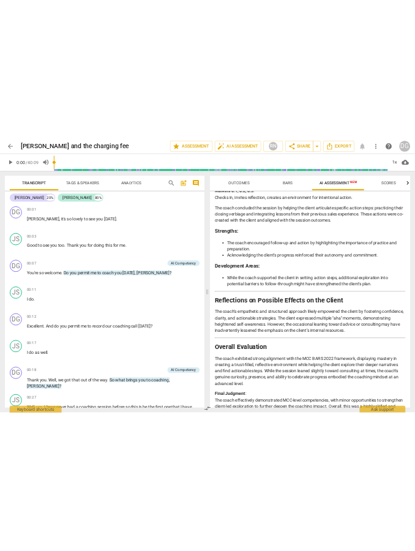
scroll to position [2170, 0]
